Goal: Subscribe to service/newsletter

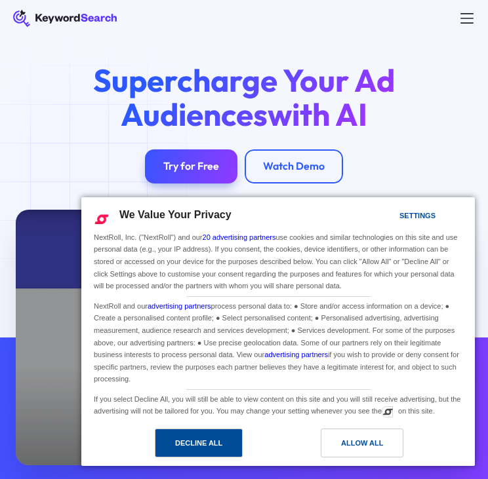
click at [199, 445] on div "Decline All" at bounding box center [198, 443] width 47 height 14
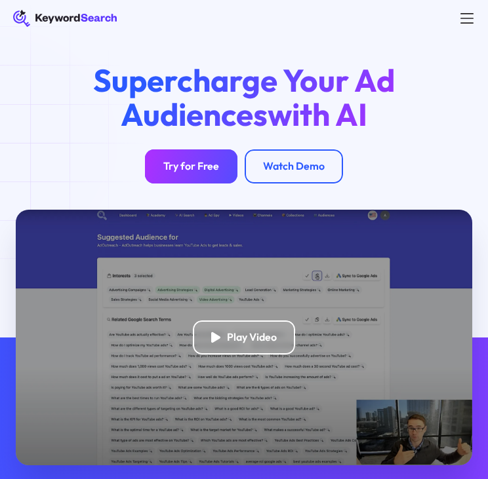
click at [186, 162] on div "Try for Free" at bounding box center [191, 166] width 56 height 13
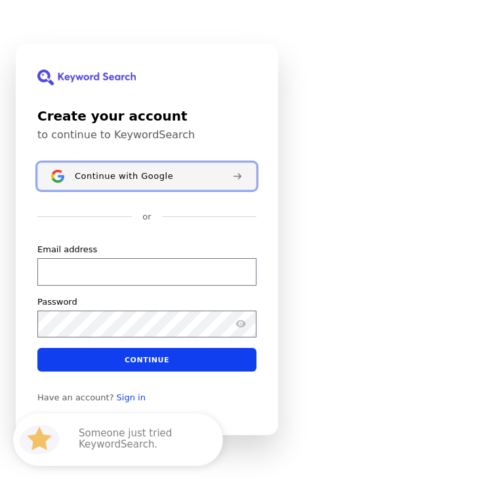
click at [122, 180] on span "Continue with Google" at bounding box center [124, 176] width 98 height 10
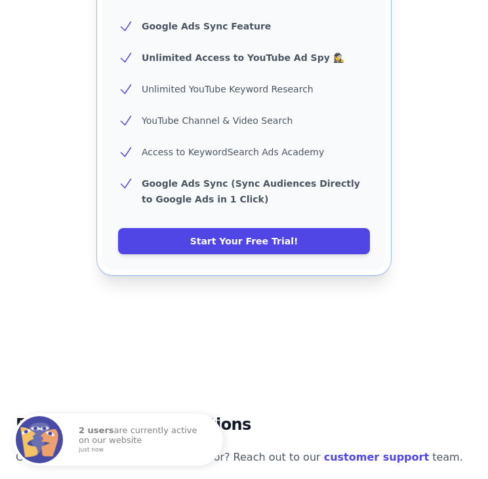
scroll to position [1770, 0]
